Goal: Transaction & Acquisition: Purchase product/service

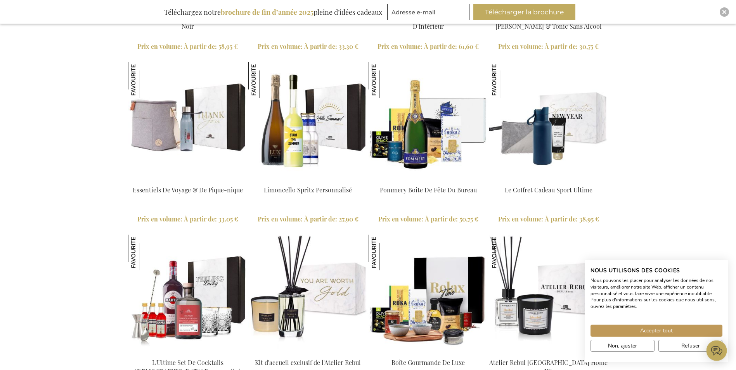
scroll to position [931, 0]
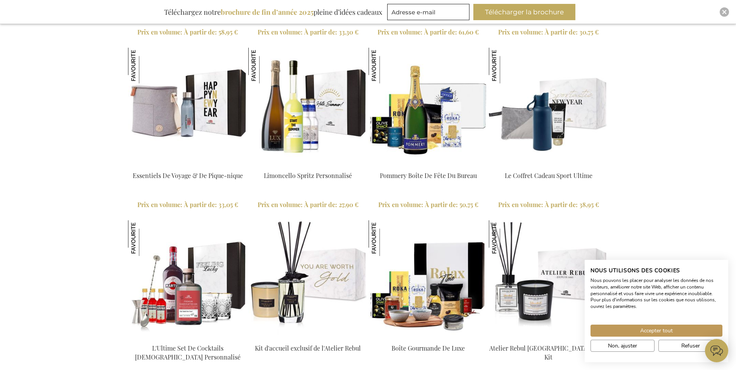
click at [218, 176] on link "Essentiels De Voyage & De Pique-nique" at bounding box center [188, 175] width 110 height 8
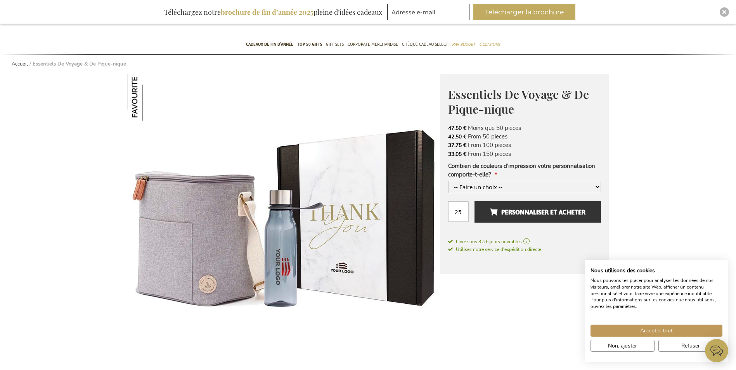
scroll to position [116, 0]
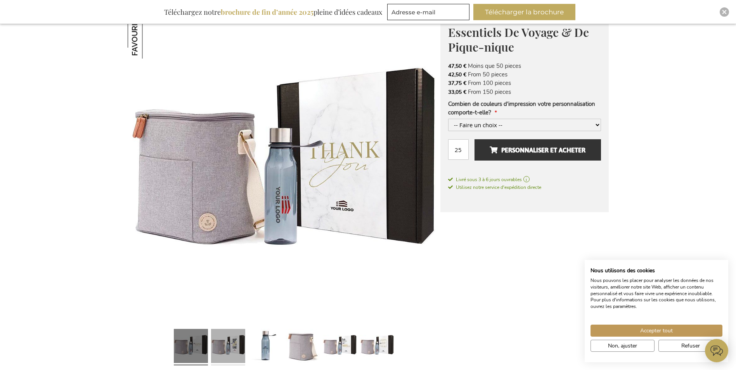
click at [227, 348] on link at bounding box center [228, 347] width 34 height 43
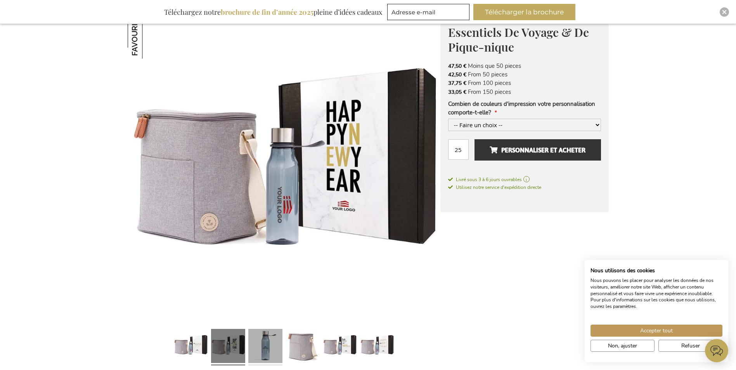
click at [272, 343] on link at bounding box center [265, 347] width 34 height 43
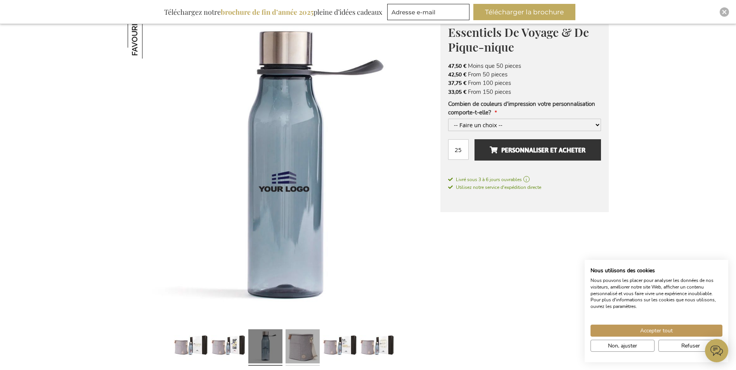
click at [302, 344] on link at bounding box center [302, 347] width 34 height 43
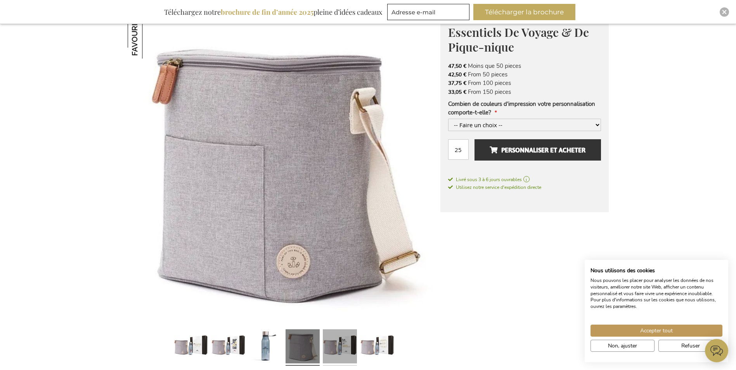
click at [332, 343] on link at bounding box center [340, 347] width 34 height 43
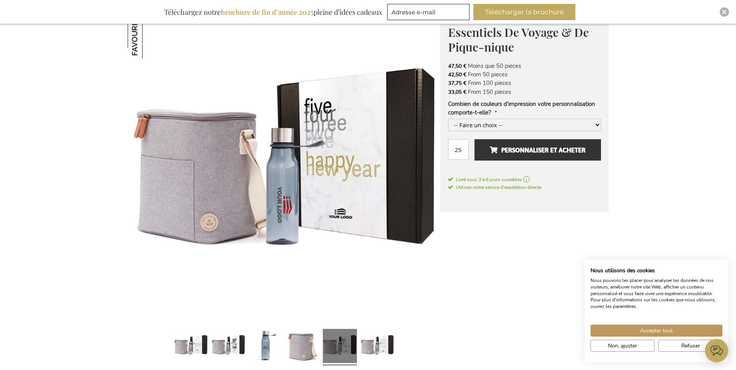
click at [395, 345] on div at bounding box center [376, 347] width 37 height 43
click at [384, 347] on link at bounding box center [377, 347] width 34 height 43
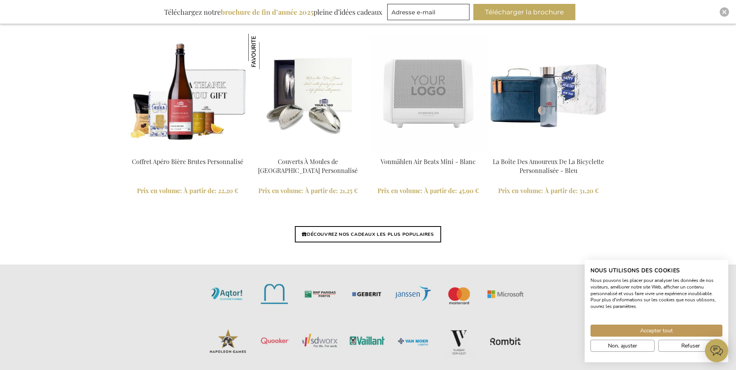
scroll to position [1823, 0]
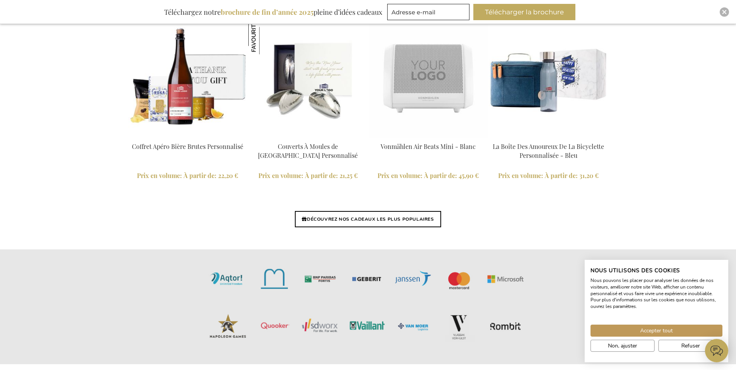
click at [520, 91] on img at bounding box center [548, 78] width 119 height 119
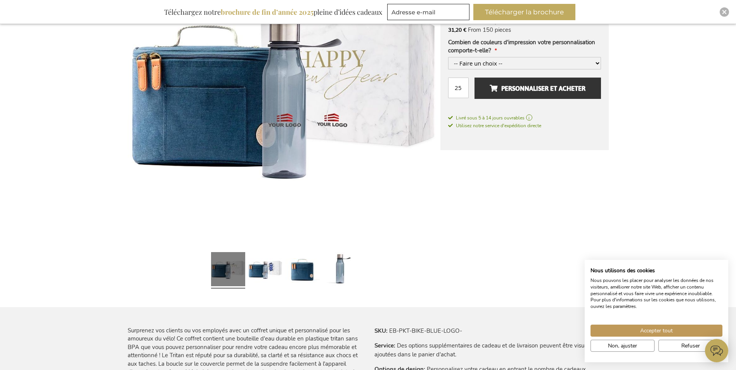
scroll to position [194, 0]
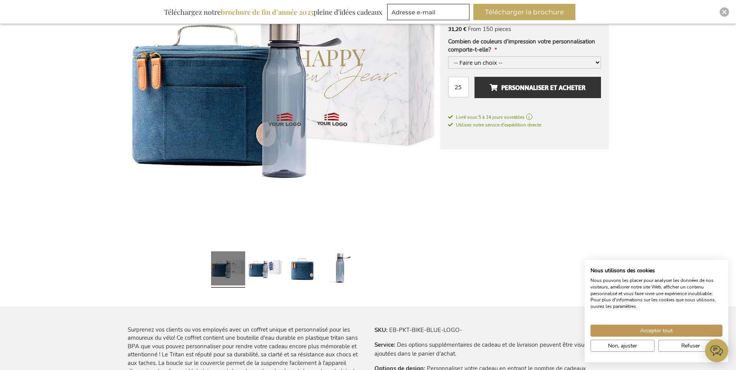
click at [258, 273] on link at bounding box center [265, 269] width 34 height 43
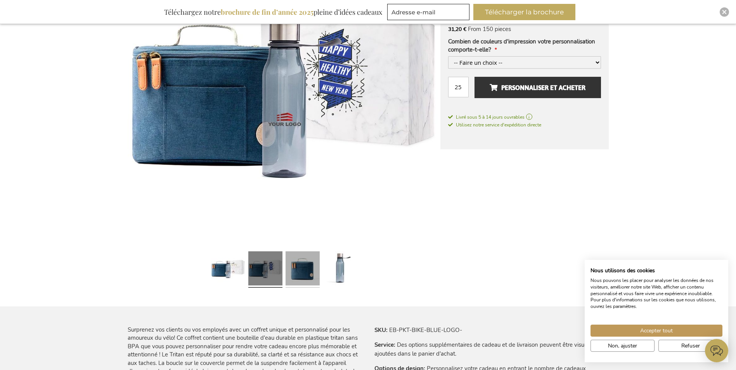
click at [302, 265] on link at bounding box center [302, 269] width 34 height 43
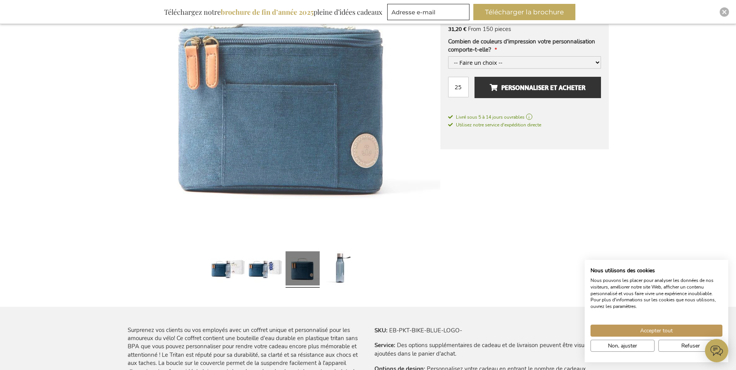
scroll to position [194, 0]
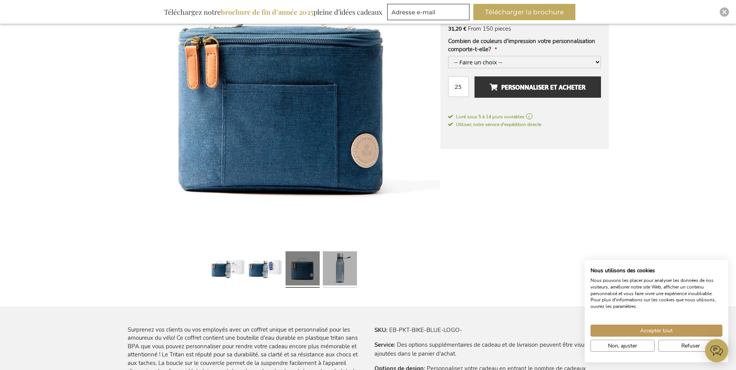
click at [348, 264] on link at bounding box center [340, 269] width 34 height 43
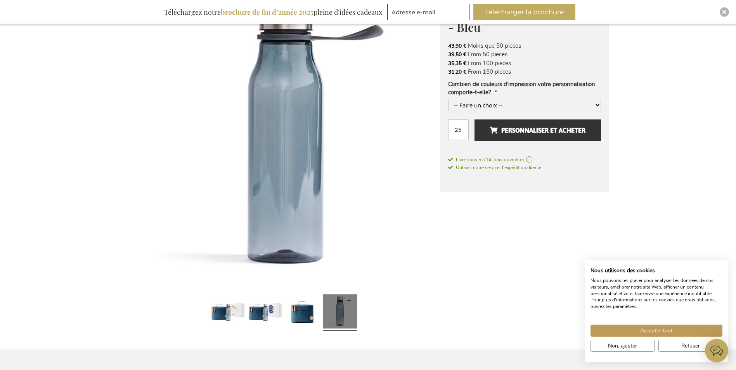
scroll to position [0, 0]
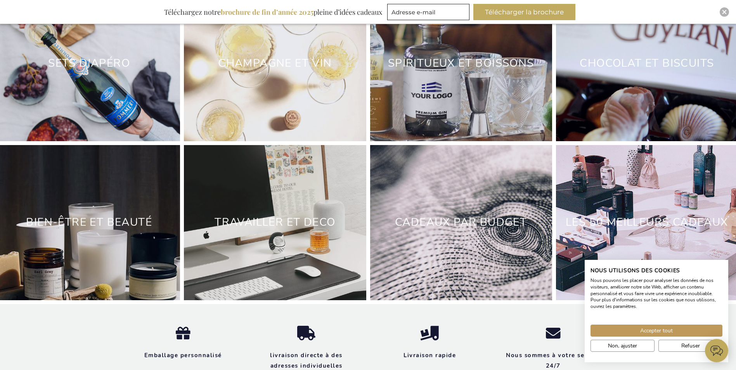
scroll to position [2330, 0]
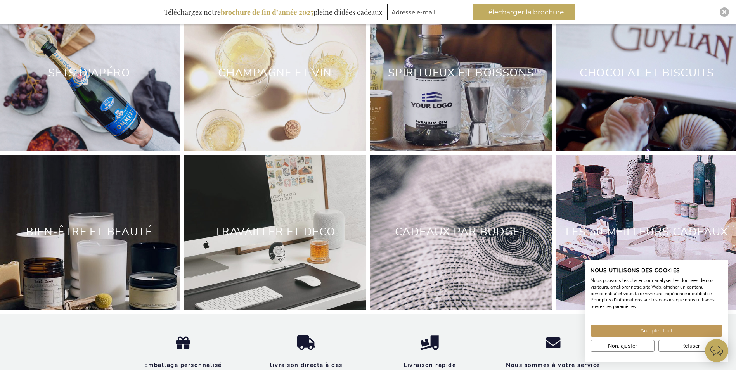
click at [641, 198] on div "LES 50 MEILLEURS CADEAUX" at bounding box center [647, 232] width 182 height 155
click at [670, 345] on button "Refuser" at bounding box center [690, 346] width 64 height 12
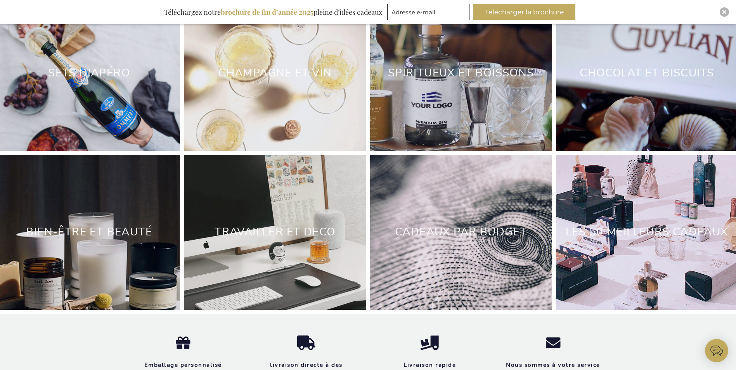
click at [639, 242] on h2 "LES 50 MEILLEURS CADEAUX" at bounding box center [647, 232] width 182 height 24
click at [626, 219] on div "LES 50 MEILLEURS CADEAUX" at bounding box center [647, 232] width 182 height 155
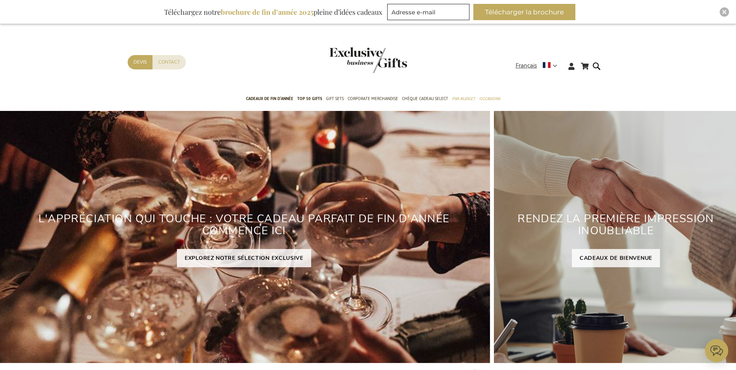
scroll to position [194, 0]
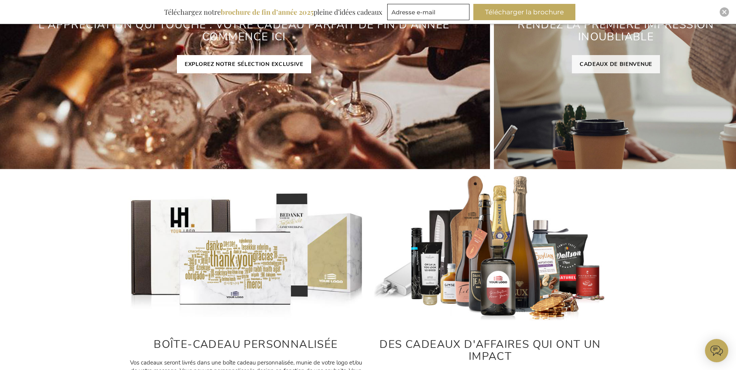
click at [204, 63] on link "EXPLOREZ NOTRE SÉLECTION EXCLUSIVE" at bounding box center [244, 64] width 134 height 18
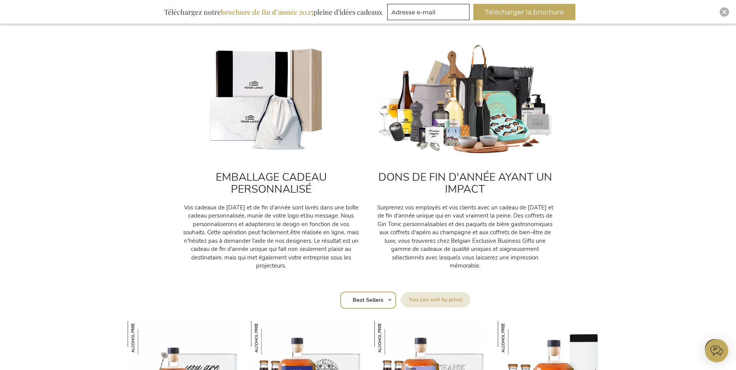
scroll to position [349, 0]
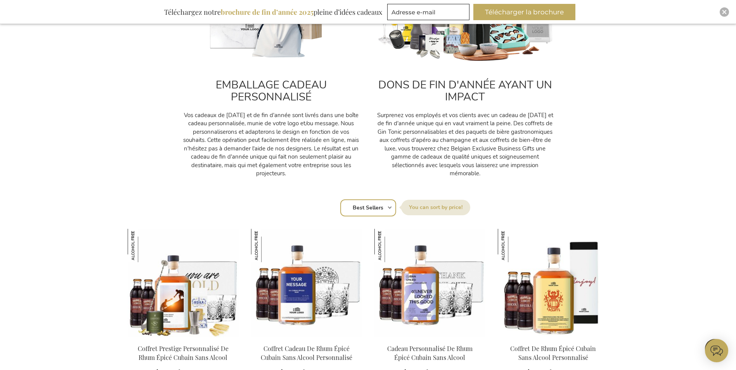
click at [387, 205] on select "Position Best Sellers Les plus consultés Nouveau Biggest Saving Price: low to h…" at bounding box center [368, 207] width 56 height 17
click at [340, 199] on select "Position Best Sellers Les plus consultés Nouveau Biggest Saving Price: low to h…" at bounding box center [368, 207] width 56 height 17
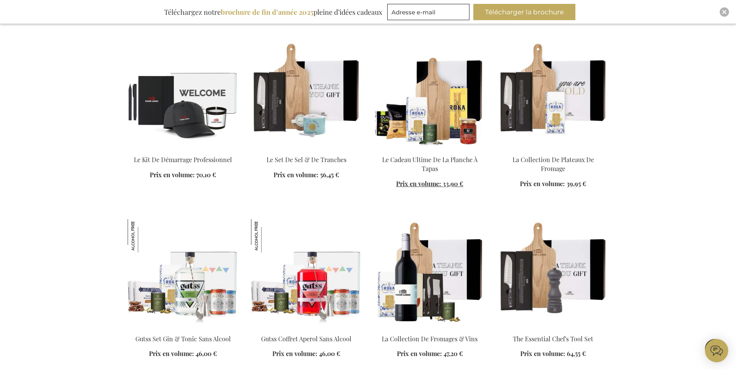
scroll to position [1435, 0]
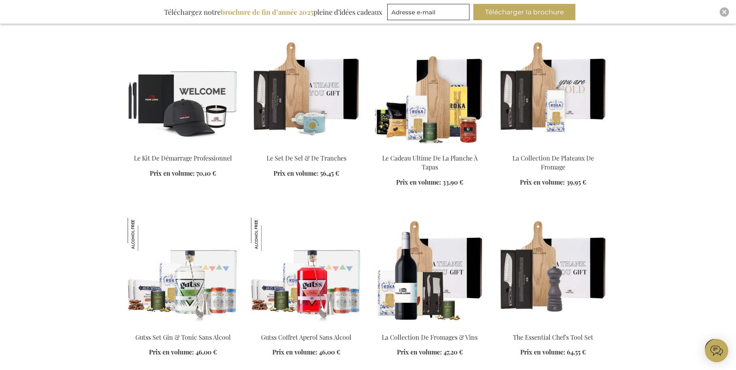
click at [427, 118] on img at bounding box center [429, 93] width 111 height 109
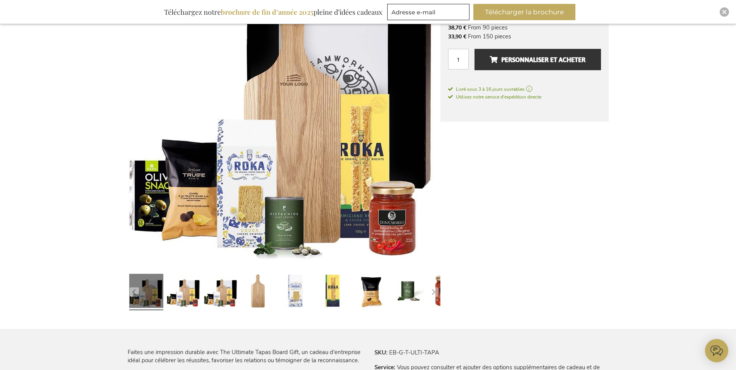
scroll to position [272, 0]
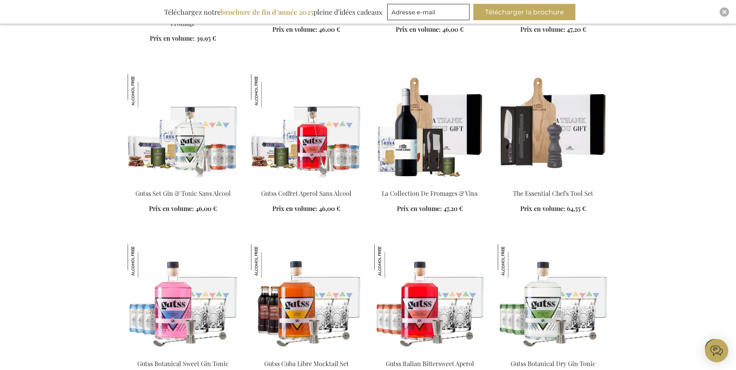
scroll to position [1098, 3]
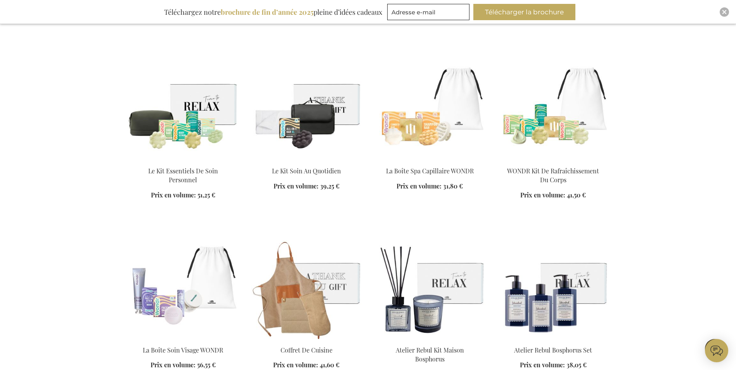
scroll to position [1564, 3]
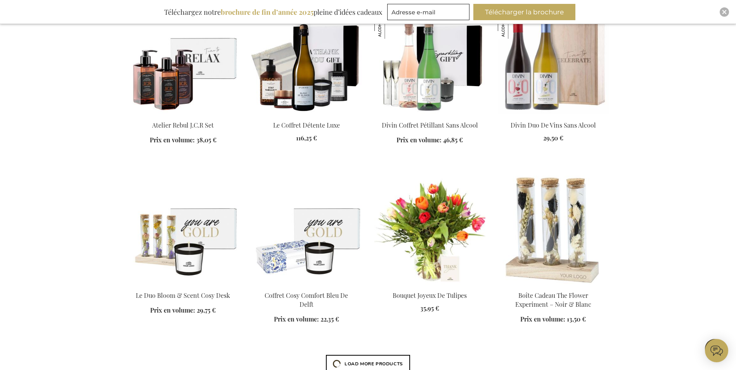
scroll to position [2068, 3]
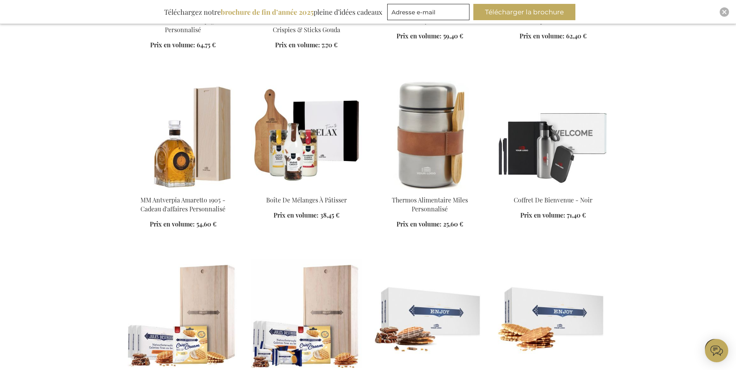
scroll to position [2611, 3]
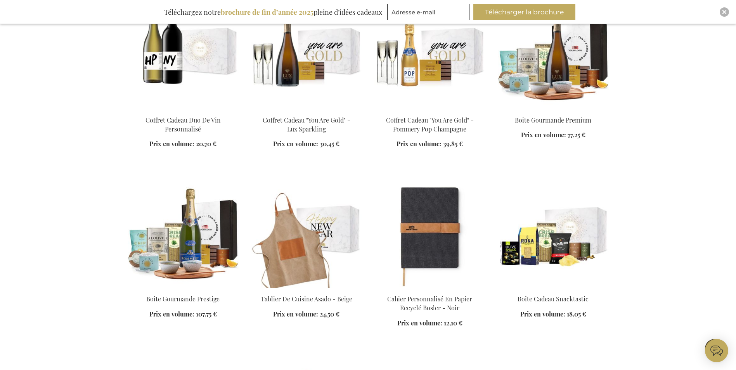
scroll to position [3154, 3]
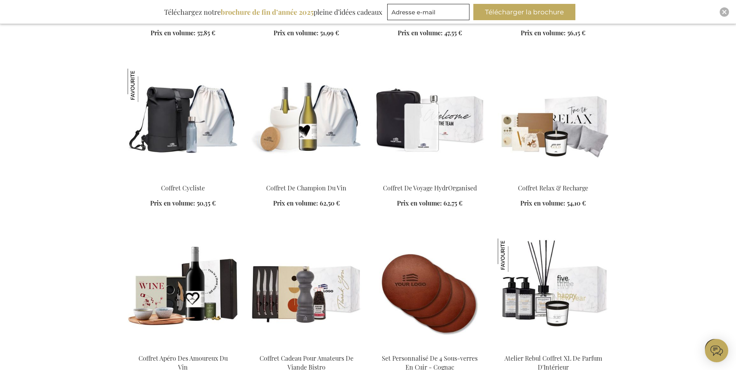
scroll to position [3697, 3]
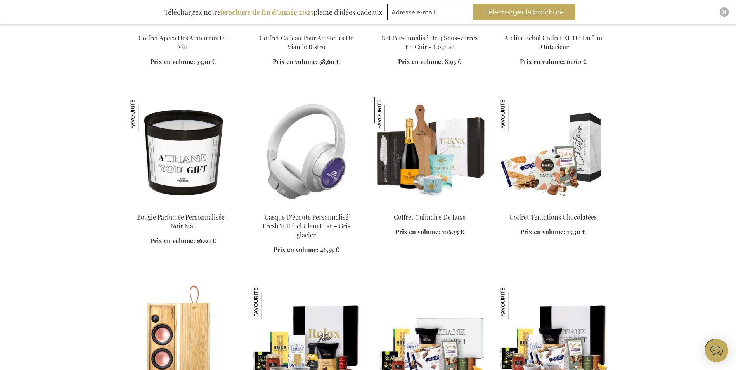
scroll to position [4008, 3]
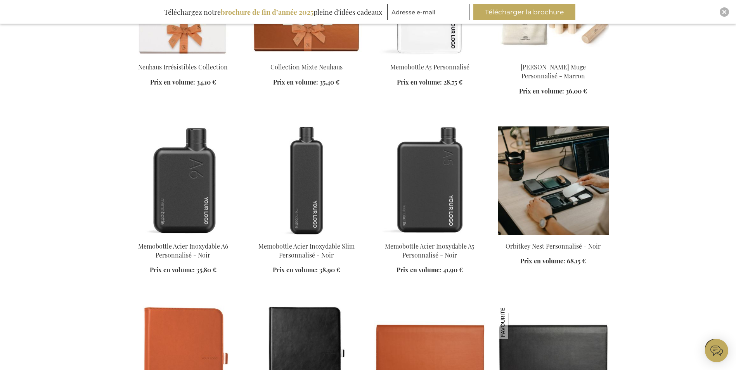
scroll to position [4900, 3]
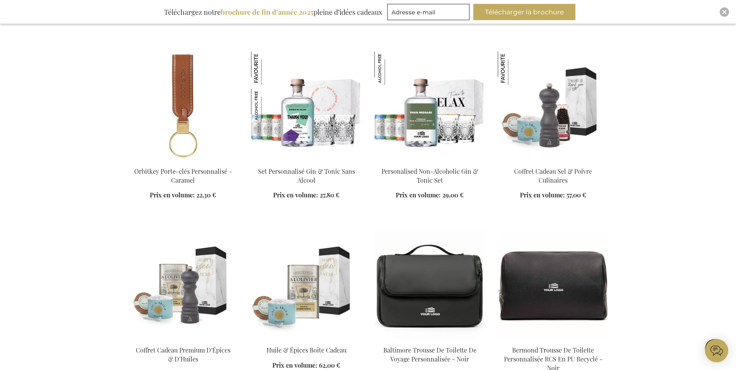
scroll to position [5288, 3]
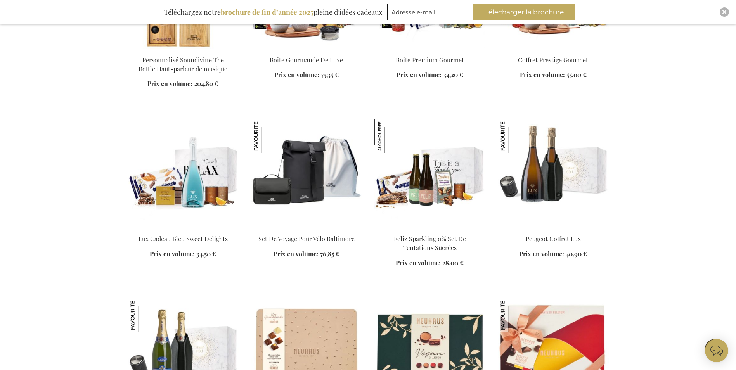
scroll to position [4085, 3]
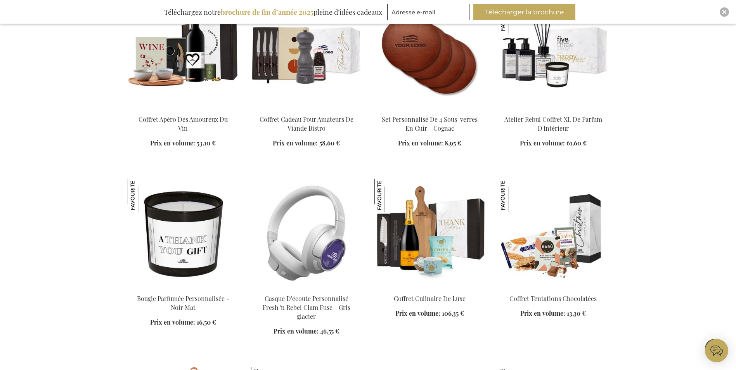
scroll to position [3814, 3]
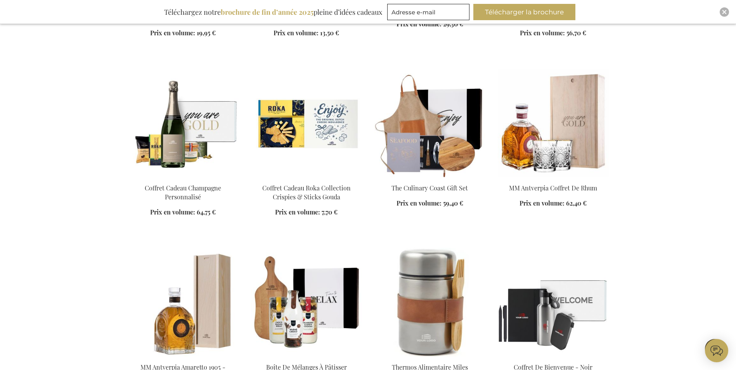
scroll to position [2107, 3]
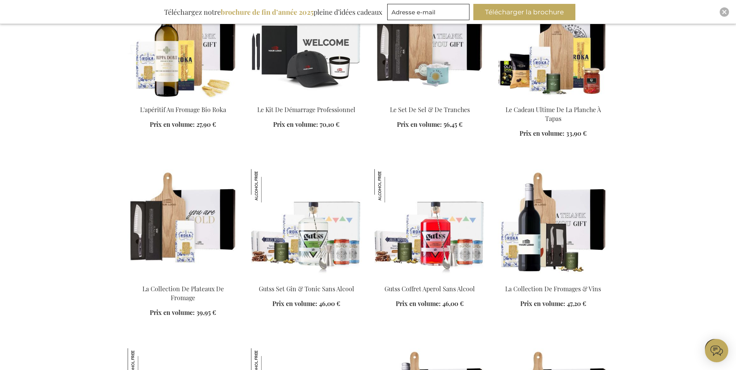
scroll to position [749, 3]
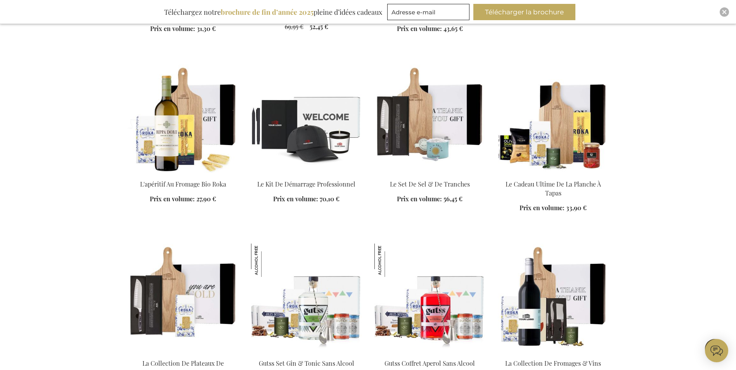
click at [559, 137] on img at bounding box center [553, 118] width 111 height 109
